Goal: Check status: Check status

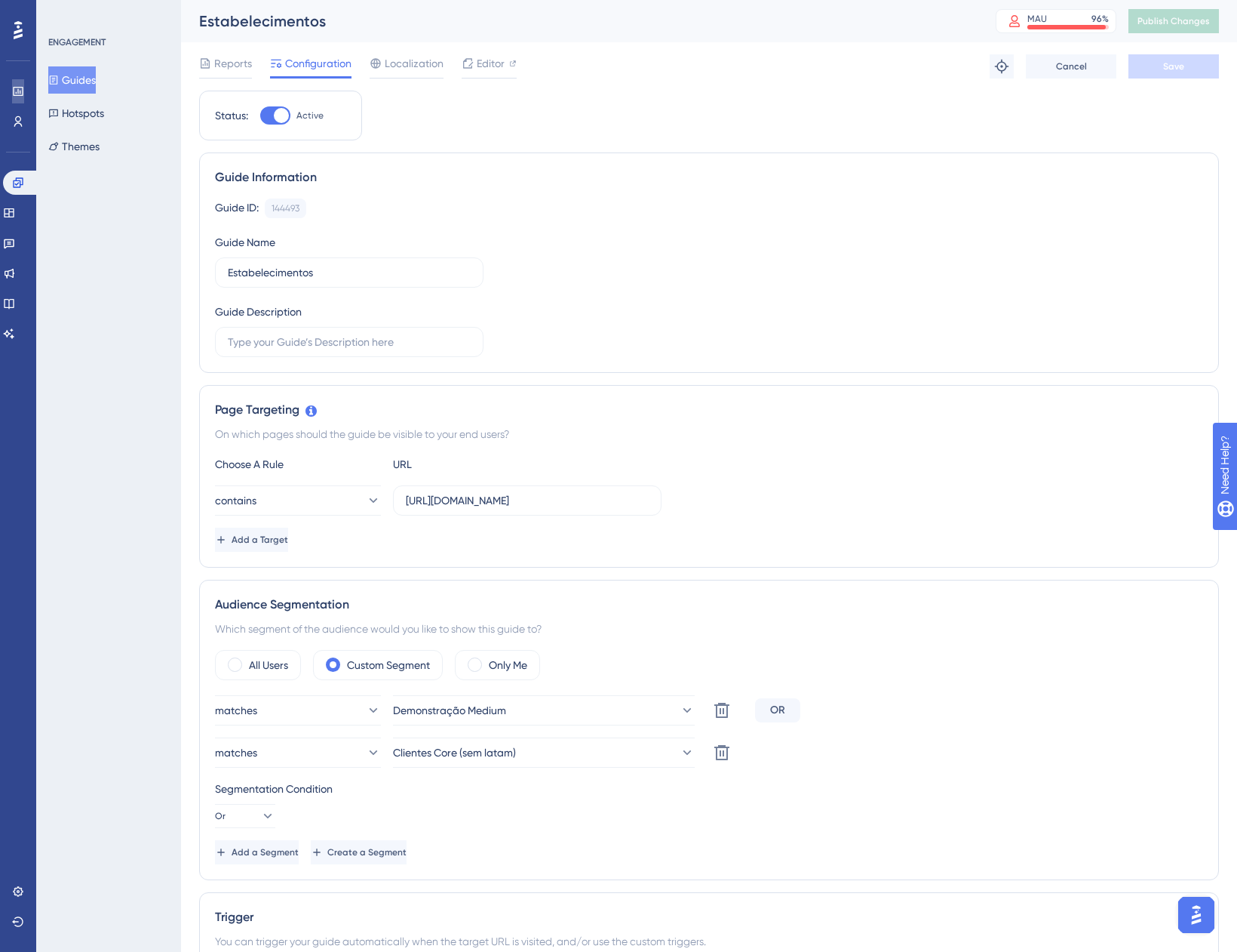
click at [24, 84] on link at bounding box center [18, 92] width 12 height 24
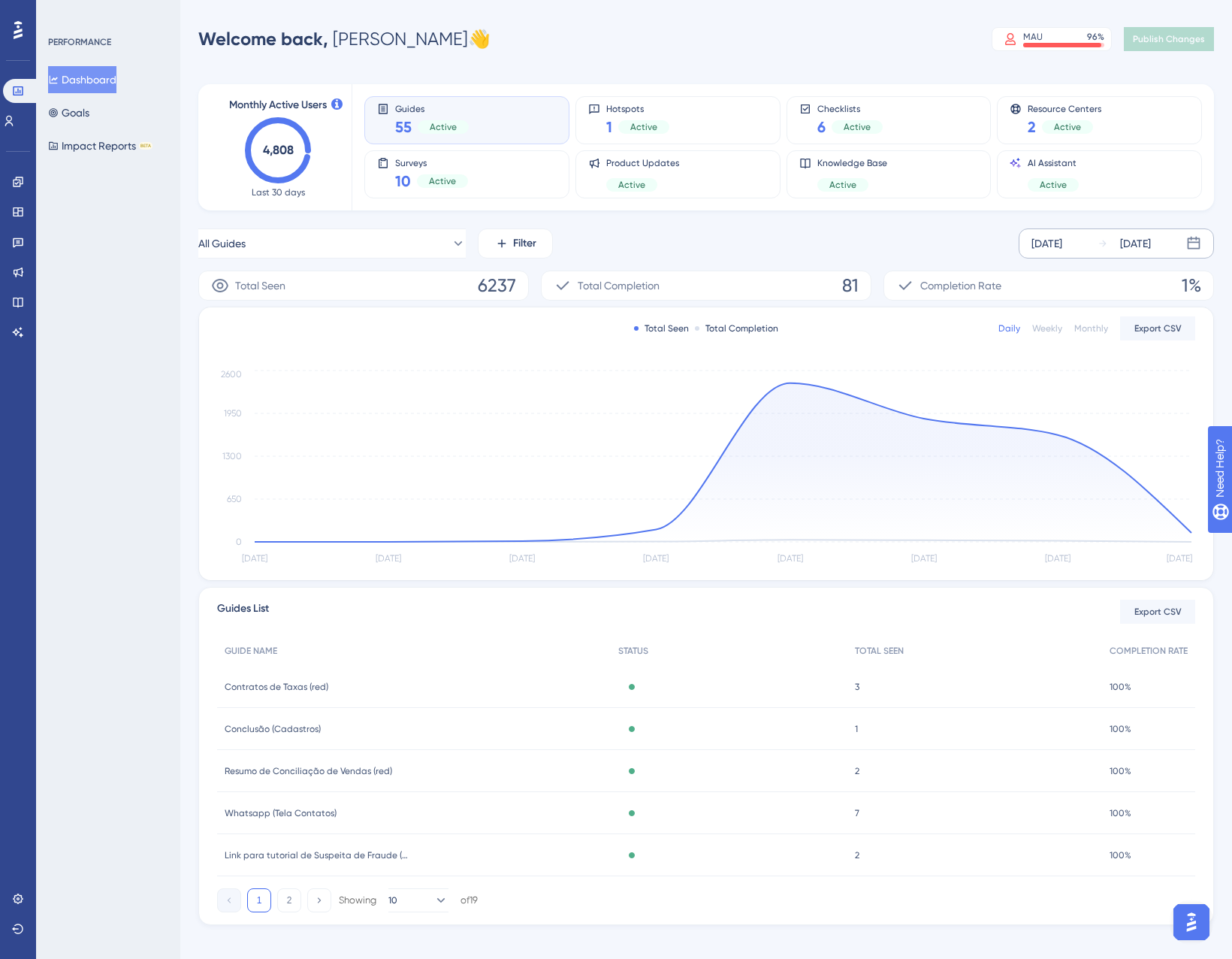
click at [1063, 247] on div "[DATE]" at bounding box center [1047, 243] width 31 height 18
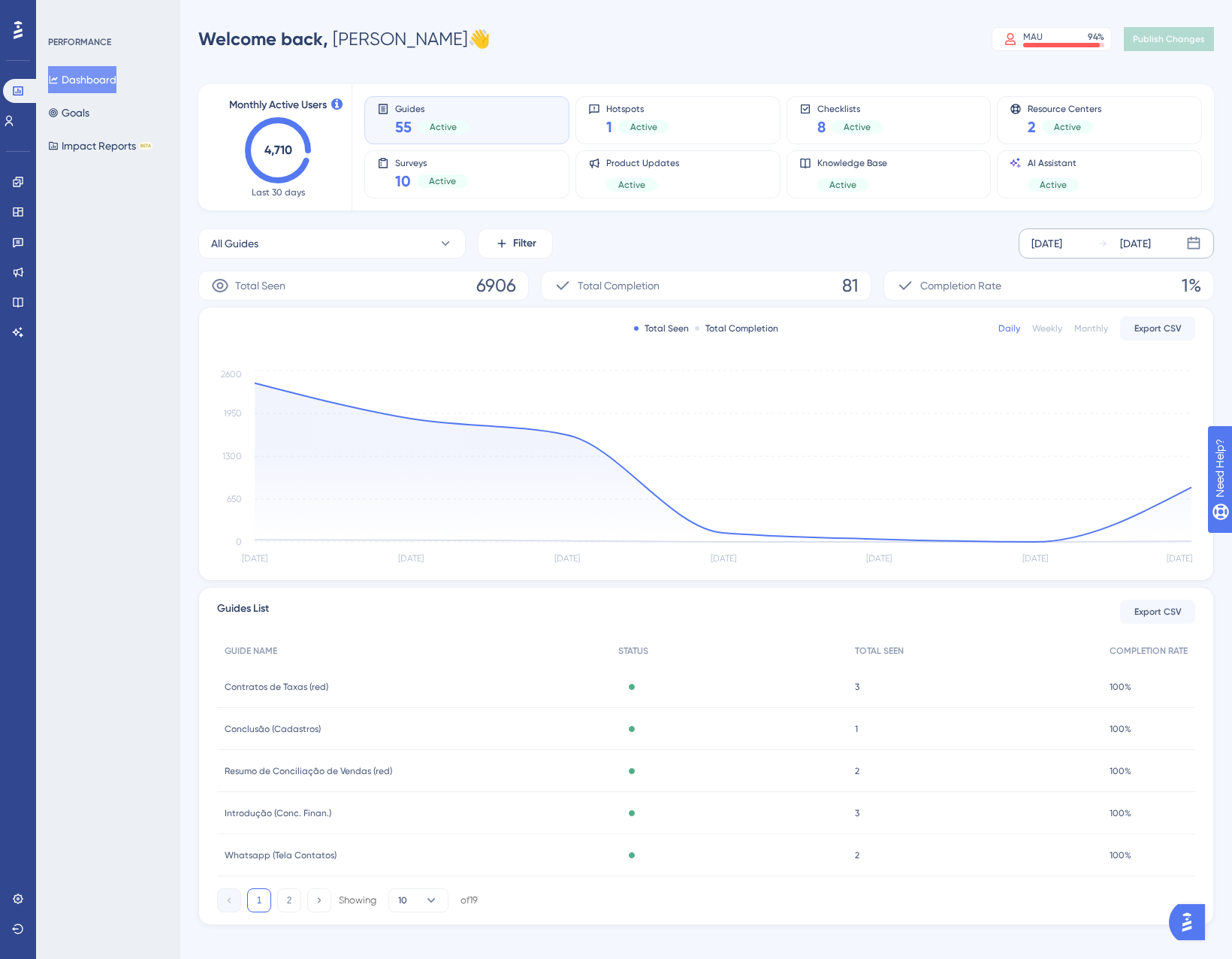
click at [1122, 251] on div "[DATE]" at bounding box center [1135, 243] width 31 height 18
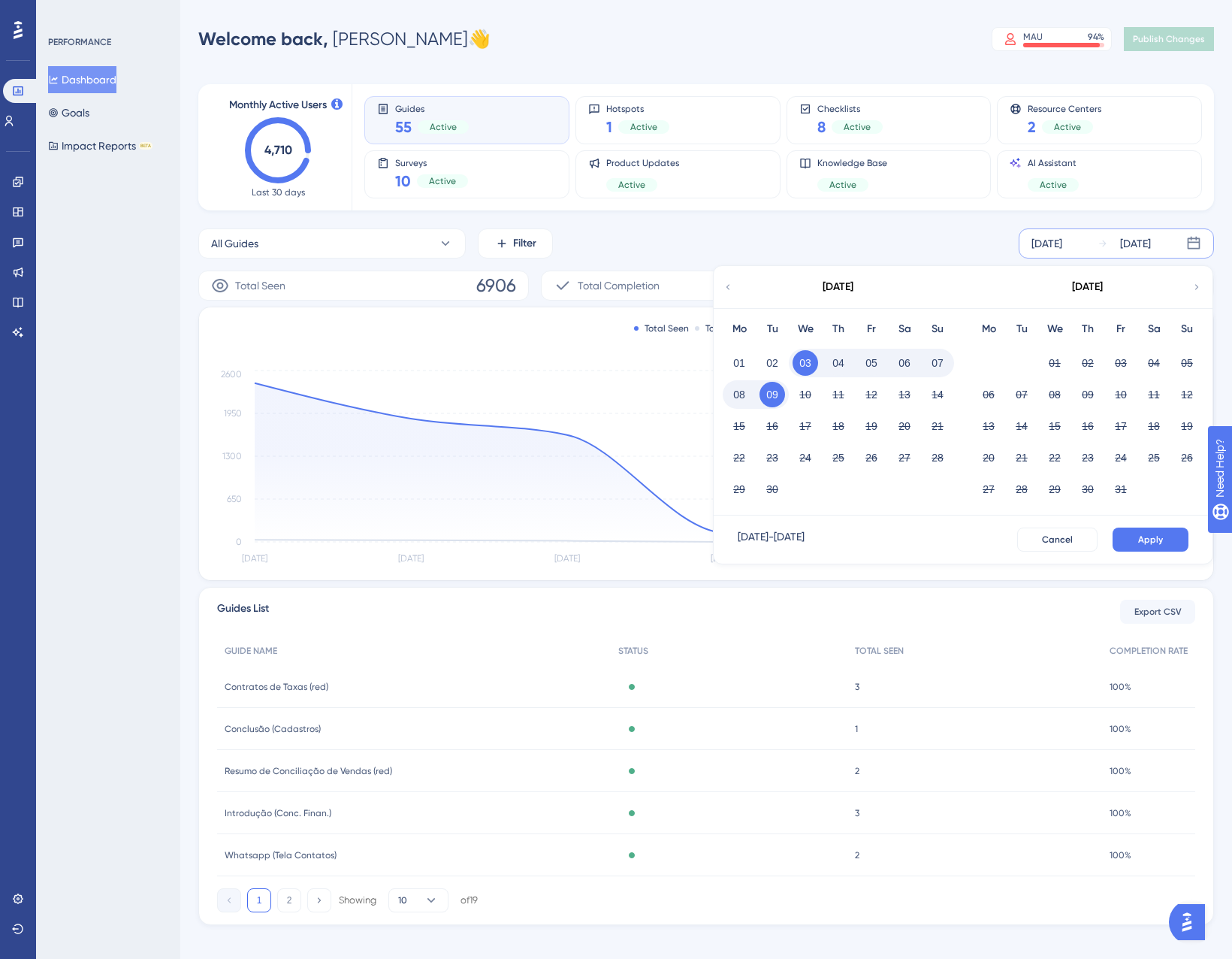
click at [750, 391] on button "08" at bounding box center [738, 394] width 25 height 25
click at [1151, 544] on span "Apply" at bounding box center [1151, 539] width 25 height 12
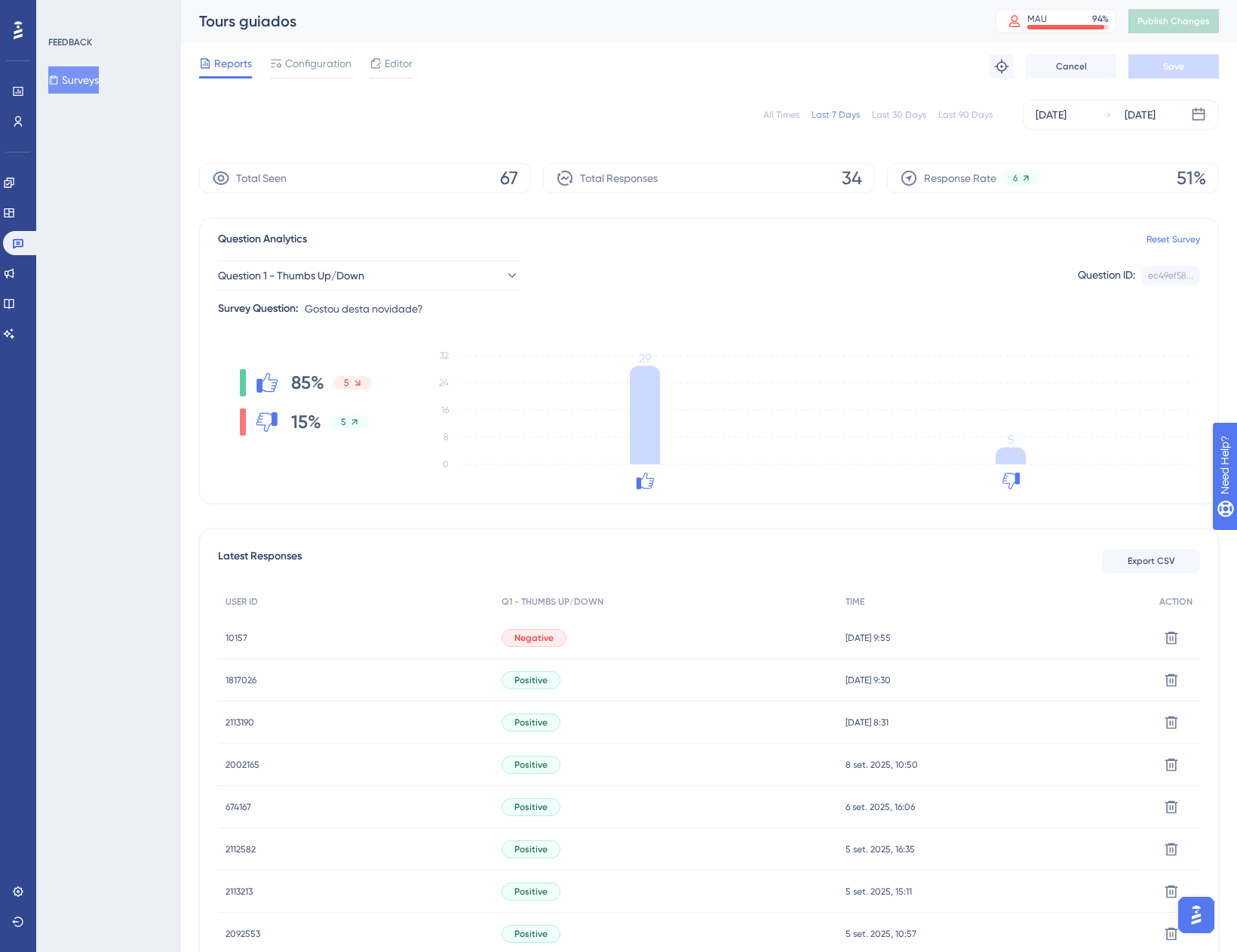
click at [231, 640] on span "10157" at bounding box center [236, 637] width 22 height 12
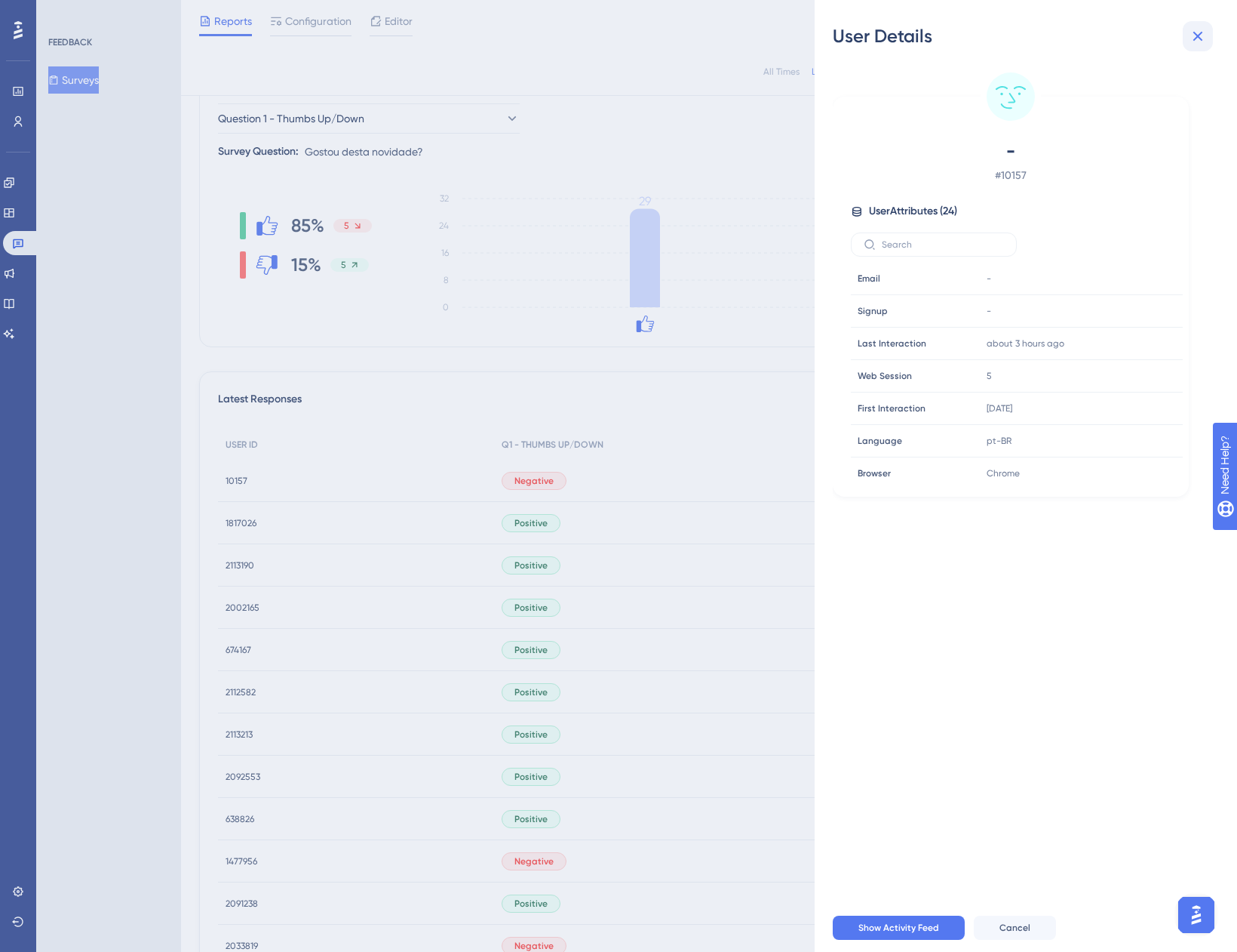
click at [1191, 42] on icon at bounding box center [1198, 36] width 18 height 18
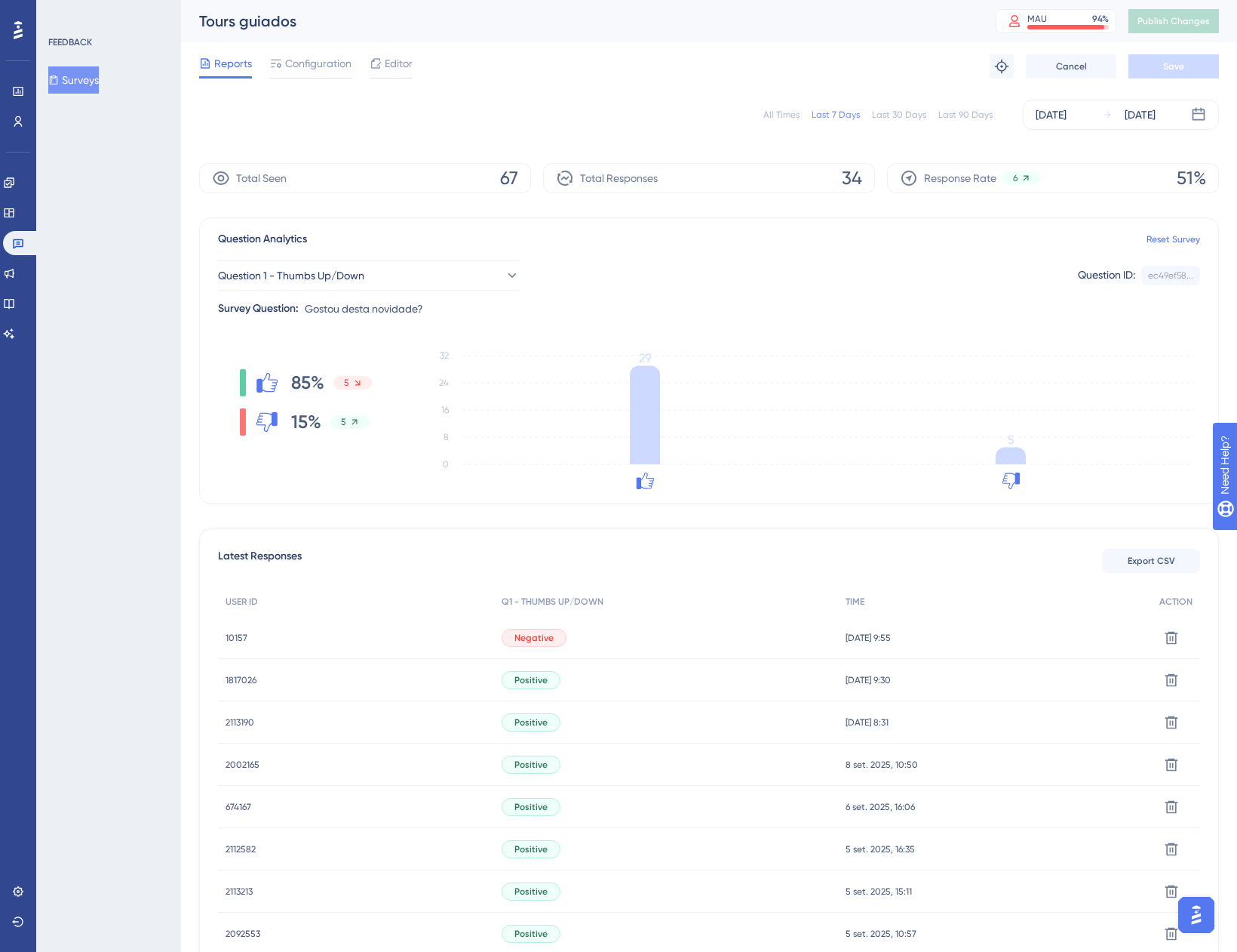
click at [785, 120] on div "All Times" at bounding box center [782, 114] width 36 height 12
